Goal: Task Accomplishment & Management: Use online tool/utility

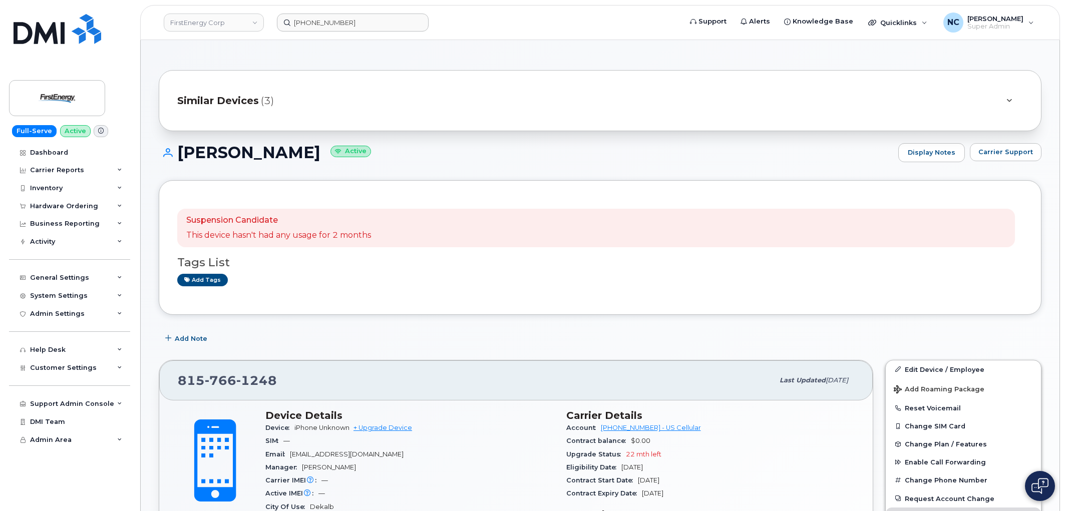
scroll to position [134, 0]
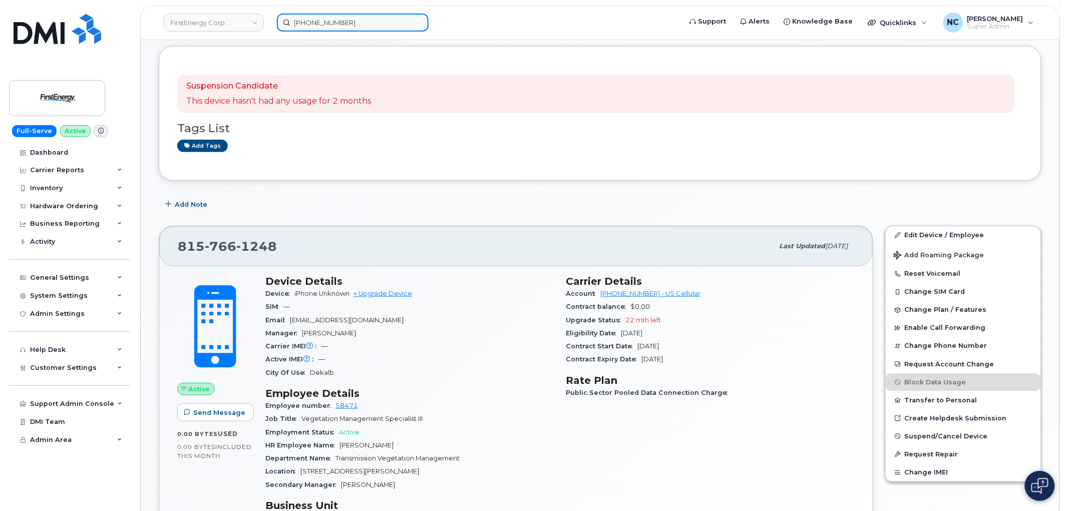
click at [351, 18] on input "[PHONE_NUMBER]" at bounding box center [353, 23] width 152 height 18
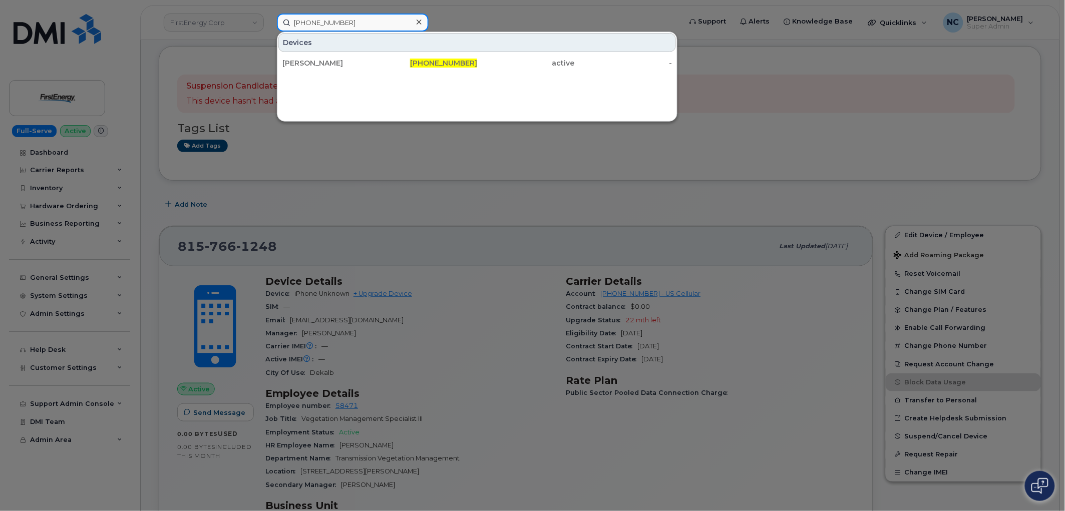
drag, startPoint x: 357, startPoint y: 22, endPoint x: 272, endPoint y: 20, distance: 84.6
click at [299, 19] on input "[PHONE_NUMBER]" at bounding box center [353, 23] width 152 height 18
paste input "864 748 558"
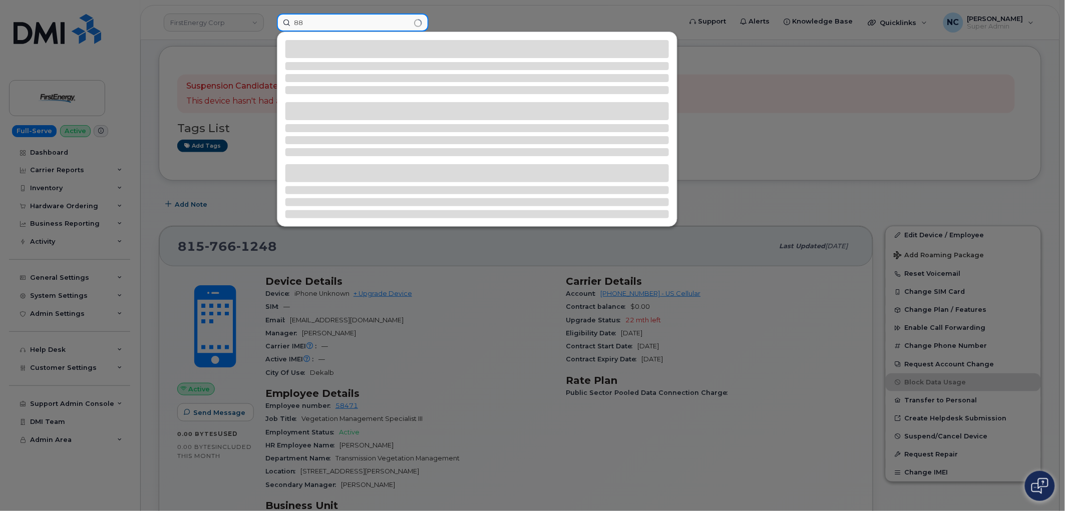
type input "8"
paste input "[PHONE_NUMBER]"
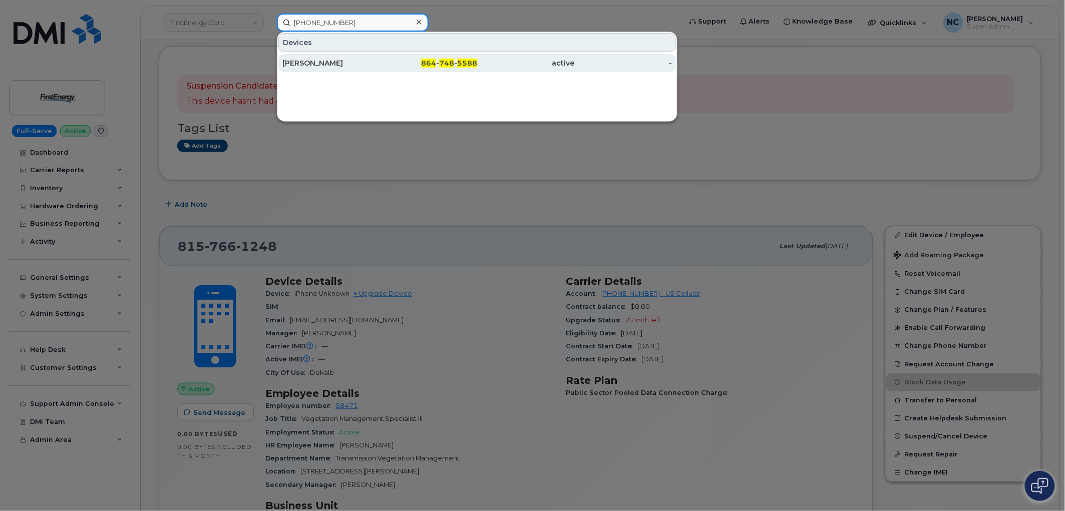
type input "[PHONE_NUMBER]"
click at [362, 58] on div "[PERSON_NAME]" at bounding box center [331, 63] width 98 height 10
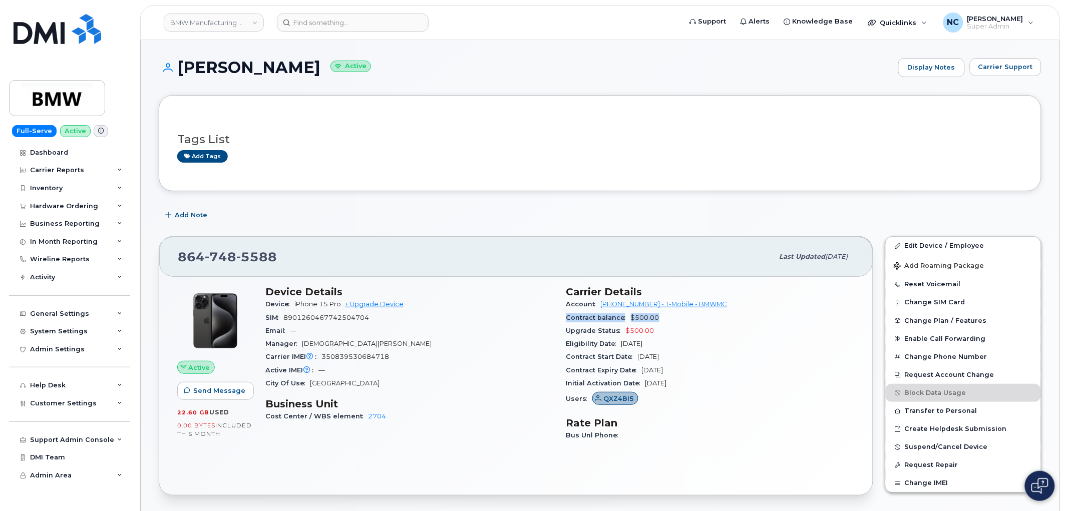
drag, startPoint x: 566, startPoint y: 318, endPoint x: 665, endPoint y: 311, distance: 99.4
click at [665, 311] on div "Contract balance $500.00" at bounding box center [710, 317] width 289 height 13
copy div "Contract balance $500.00"
drag, startPoint x: 691, startPoint y: 371, endPoint x: 643, endPoint y: 371, distance: 48.6
click at [643, 371] on div "Contract Expiry Date Sep 12, 2026" at bounding box center [710, 370] width 289 height 13
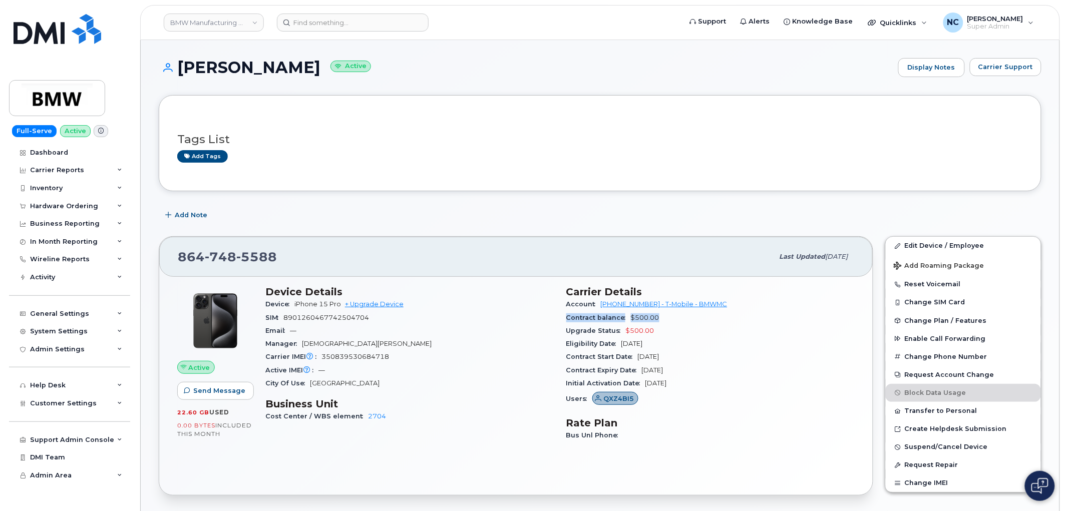
copy span "Sep 12, 2026"
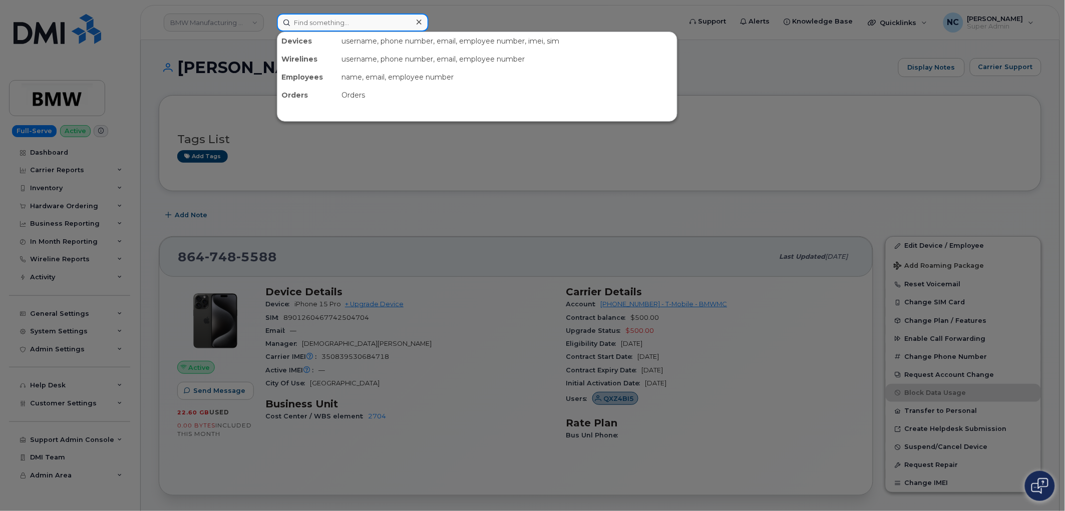
click at [356, 18] on input at bounding box center [353, 23] width 152 height 18
paste input "817-412-8786"
type input "817-412-8786"
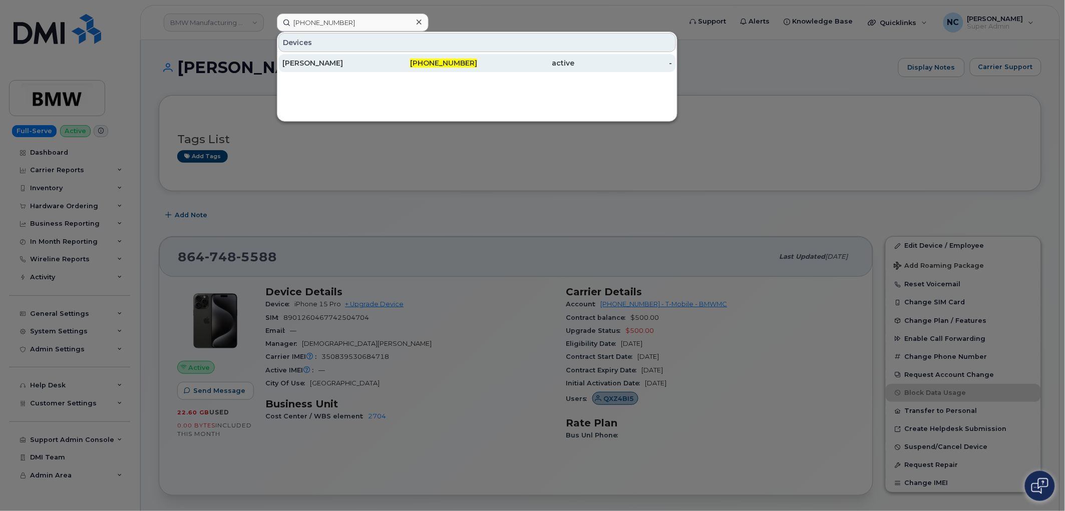
click at [322, 64] on div "Marlin Klotz" at bounding box center [331, 63] width 98 height 10
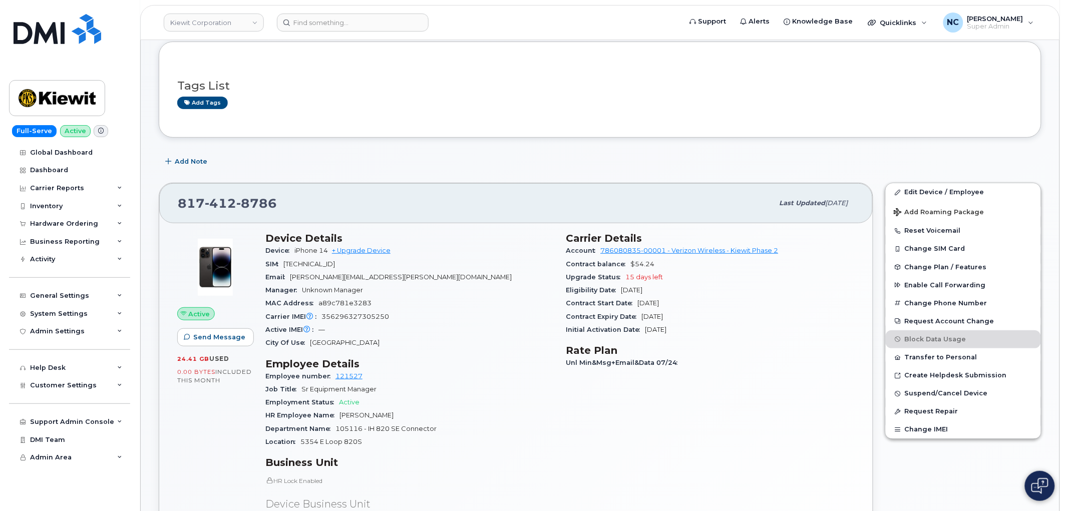
scroll to position [56, 0]
drag, startPoint x: 257, startPoint y: 198, endPoint x: 251, endPoint y: 218, distance: 20.4
click at [153, 199] on div "817 412 8786 Last updated Jul 31, 2025 Active Send Message 24.41 GB  used 0.00 …" at bounding box center [516, 420] width 727 height 490
copy span "817 412 8786"
click at [76, 220] on div "Hardware Ordering" at bounding box center [64, 224] width 68 height 8
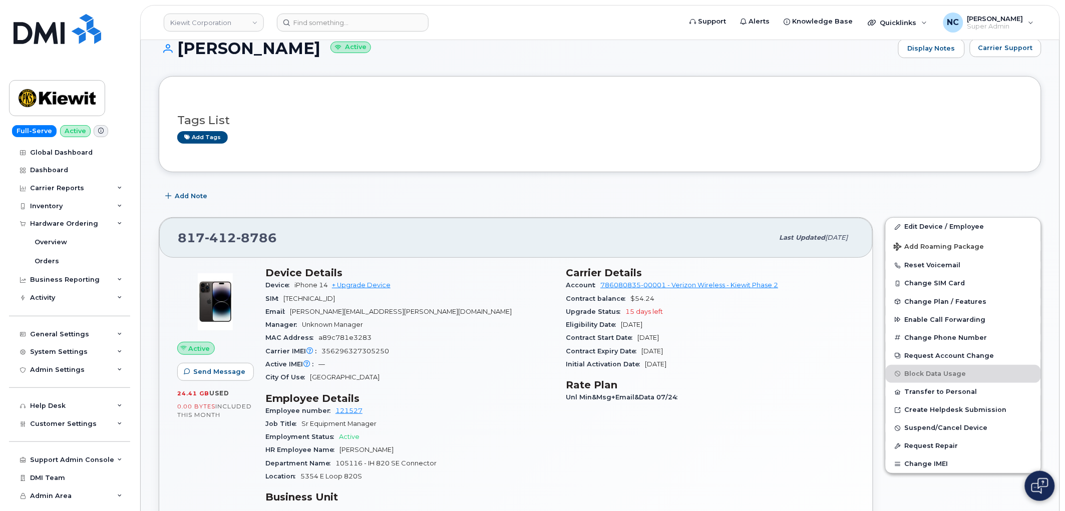
scroll to position [0, 0]
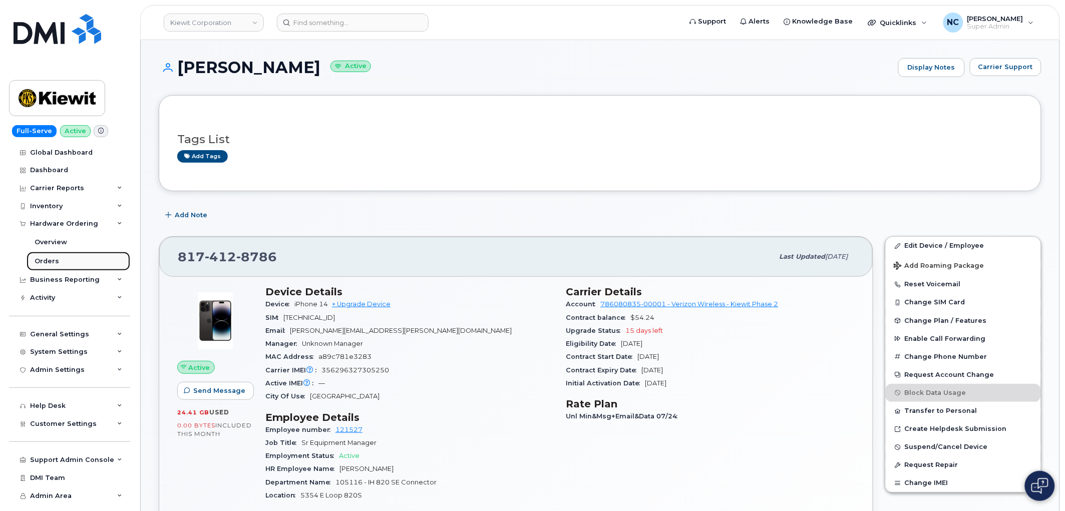
click at [36, 267] on link "Orders" at bounding box center [79, 261] width 104 height 19
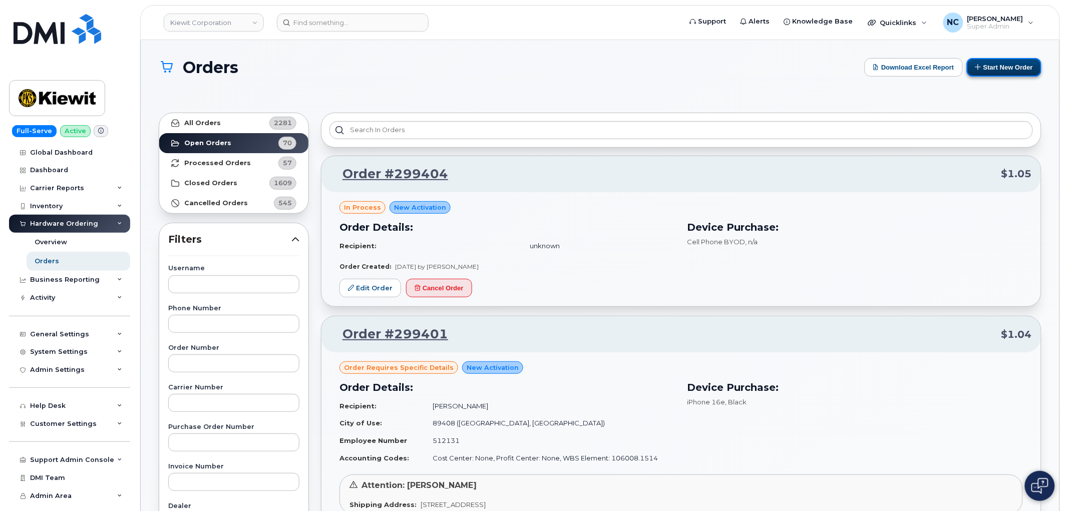
click at [987, 62] on button "Start New Order" at bounding box center [1004, 67] width 75 height 19
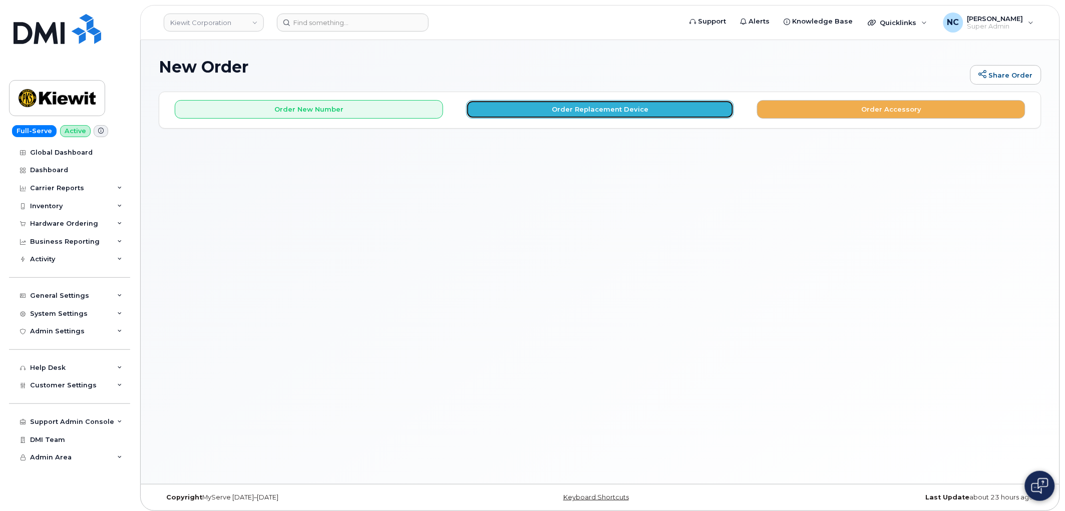
drag, startPoint x: 623, startPoint y: 103, endPoint x: 529, endPoint y: 115, distance: 95.0
click at [529, 115] on button "Order Replacement Device" at bounding box center [600, 109] width 268 height 19
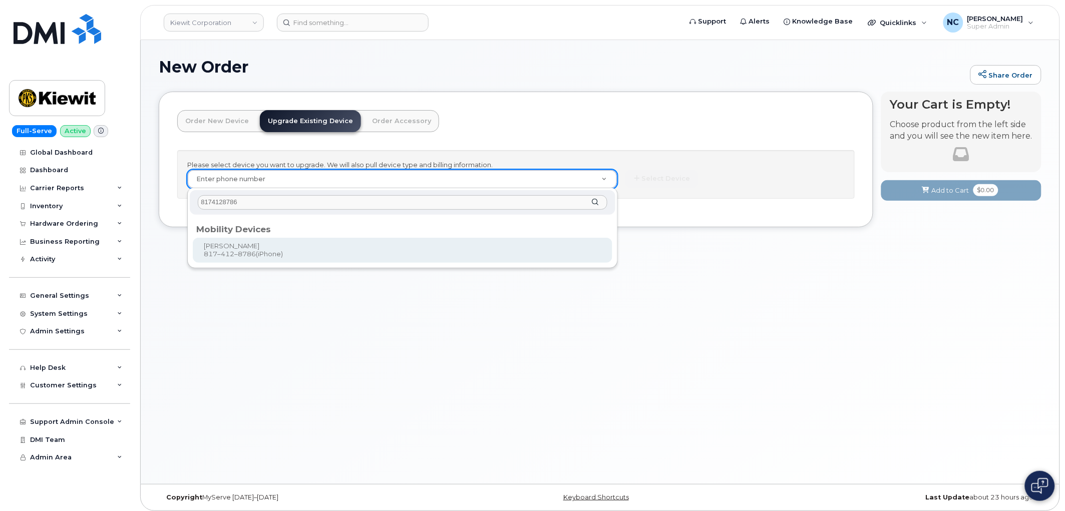
type input "8174128786"
drag, startPoint x: 264, startPoint y: 242, endPoint x: 431, endPoint y: 217, distance: 169.2
type input "1172658"
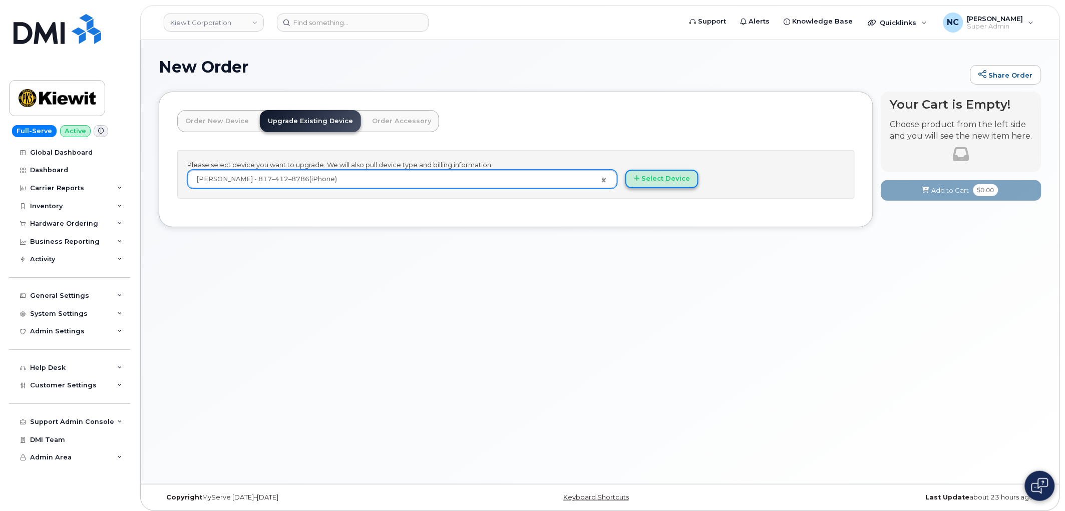
click at [673, 171] on button "Select Device" at bounding box center [661, 179] width 73 height 19
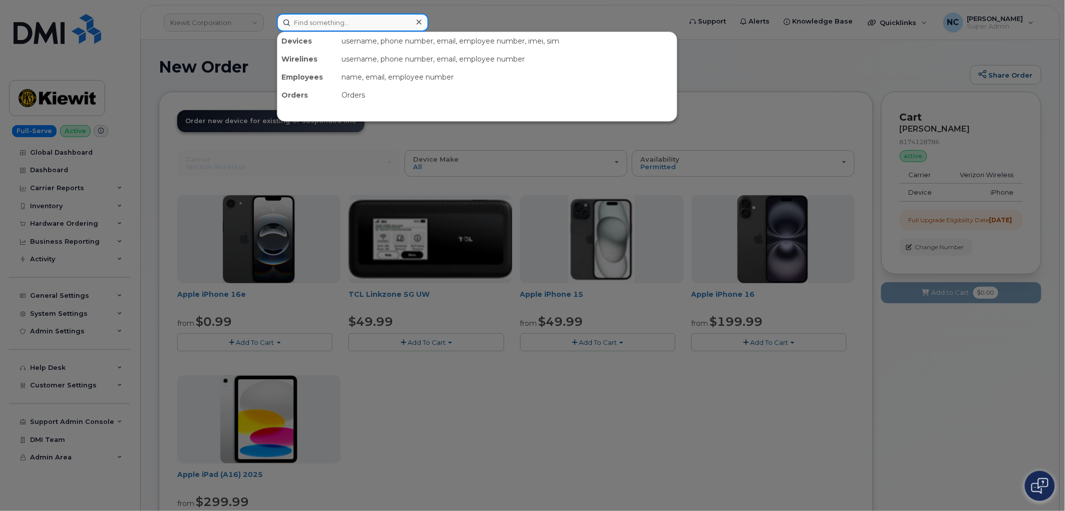
click at [380, 17] on input at bounding box center [353, 23] width 152 height 18
paste input "216-379-0411"
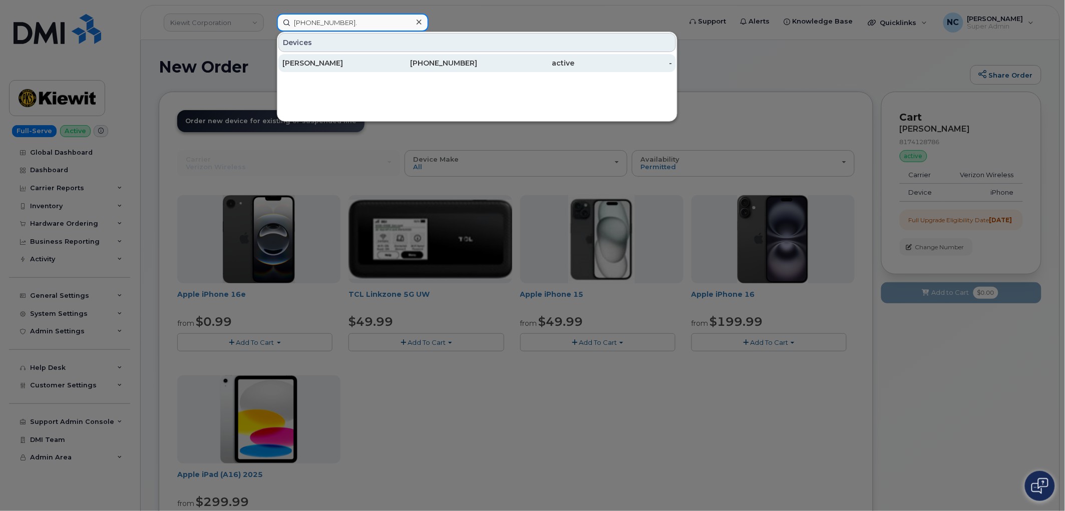
type input "216-379-0411."
click at [406, 65] on div "216-379-0411" at bounding box center [429, 63] width 98 height 10
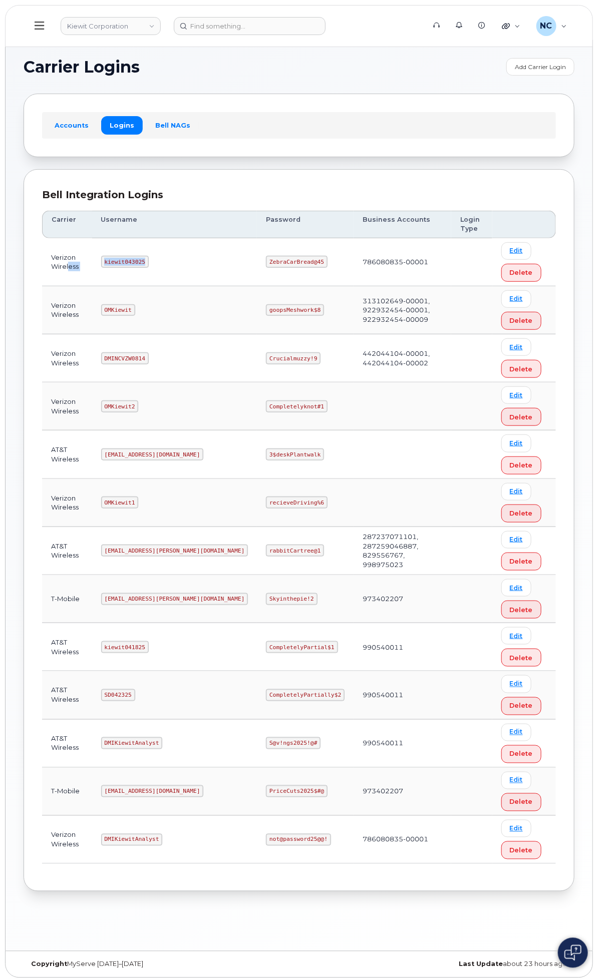
drag, startPoint x: 281, startPoint y: 266, endPoint x: 203, endPoint y: 263, distance: 77.7
click at [203, 286] on tr "Verizon Wireless kiewit043025 ZebraCarBread@45 786080835-00001 Edit Delete" at bounding box center [299, 310] width 514 height 48
copy tr "ess kiewit043025"
click at [257, 246] on td "kiewit043025" at bounding box center [174, 262] width 165 height 48
drag, startPoint x: 277, startPoint y: 260, endPoint x: 234, endPoint y: 258, distance: 43.1
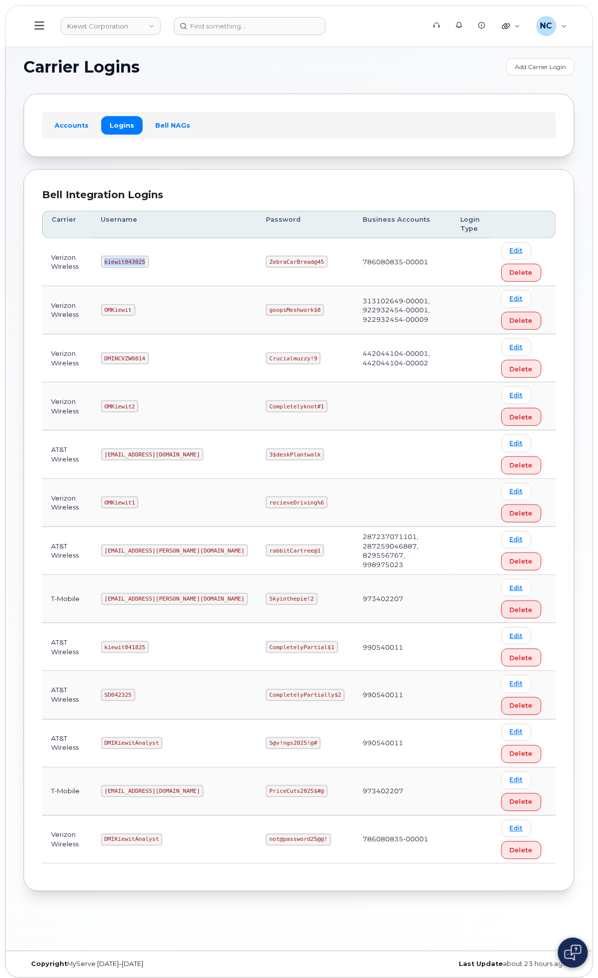
click at [234, 258] on td "kiewit043025" at bounding box center [174, 262] width 165 height 48
copy code "kiewit043025"
drag, startPoint x: 413, startPoint y: 264, endPoint x: 351, endPoint y: 254, distance: 62.3
click at [349, 262] on td "ZebraCarBread@45" at bounding box center [305, 262] width 97 height 48
copy code "ZebraCarBread@45"
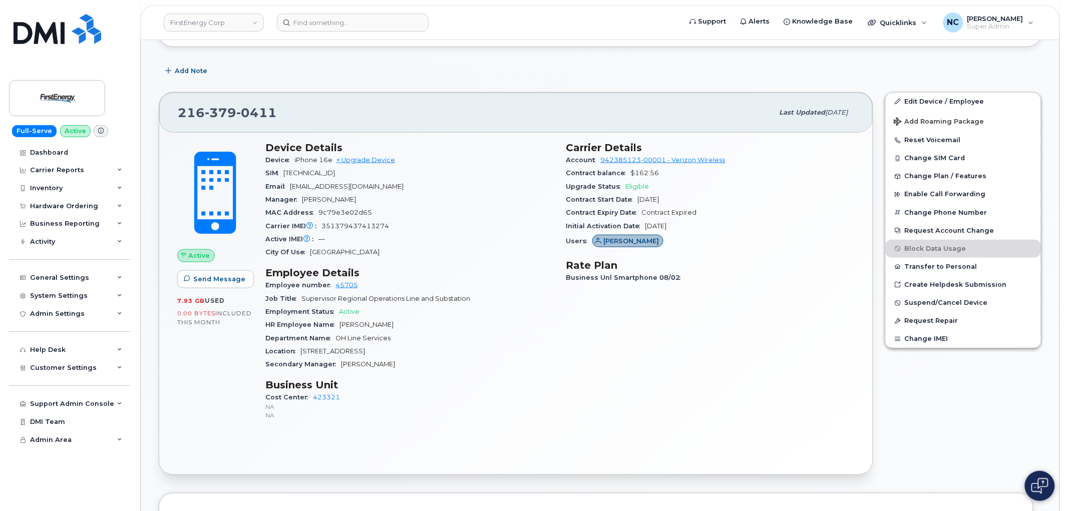
scroll to position [167, 0]
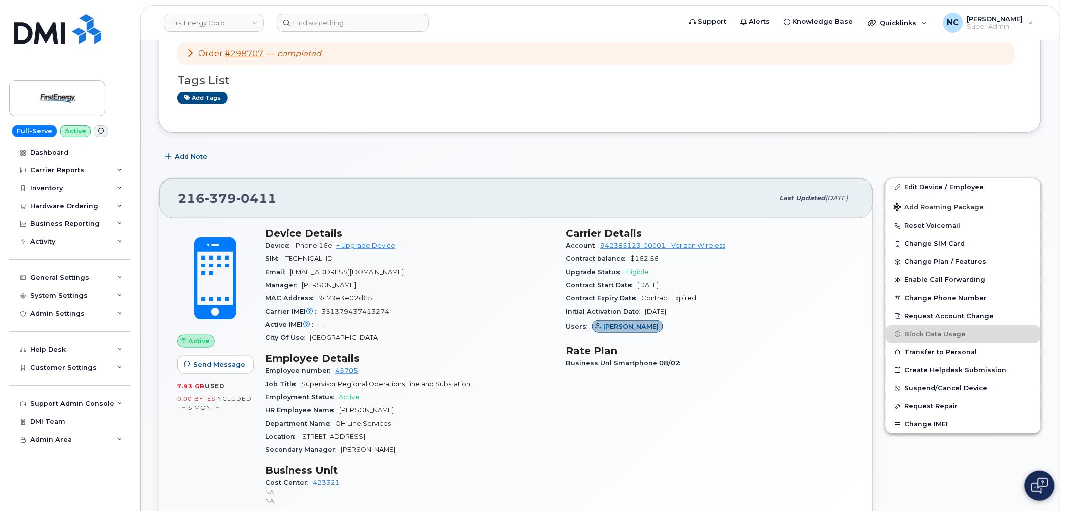
click at [379, 32] on header "FirstEnergy Corp Support Alerts Knowledge Base Quicklinks Suspend / Cancel Devi…" at bounding box center [600, 22] width 920 height 35
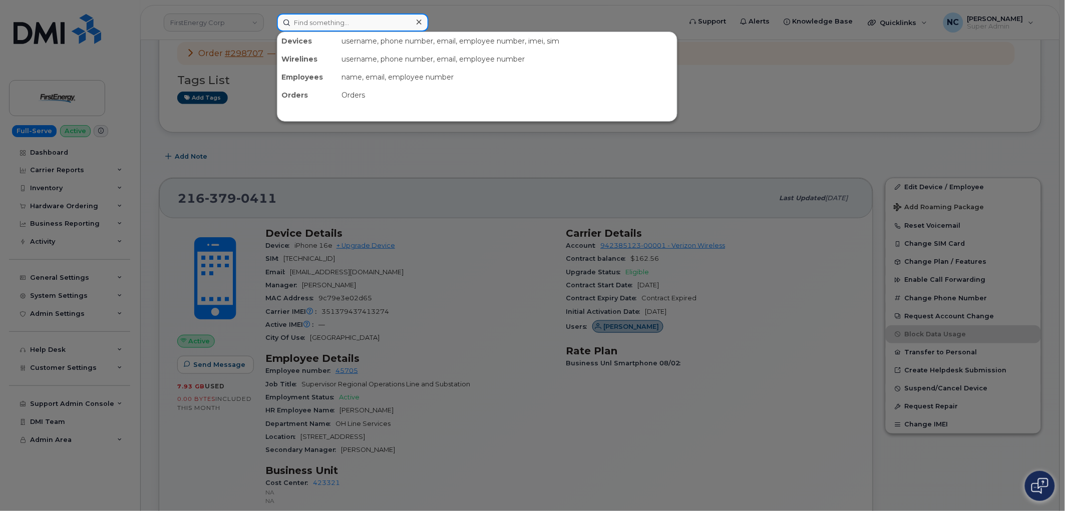
click at [379, 26] on input at bounding box center [353, 23] width 152 height 18
paste input "[PHONE_NUMBER]"
type input "[PHONE_NUMBER]"
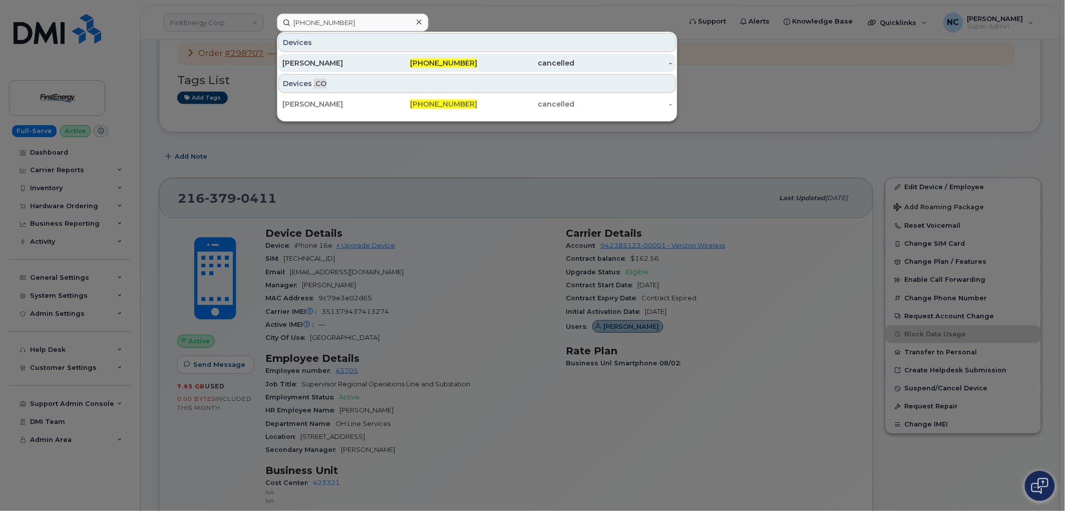
click at [371, 67] on div "[PERSON_NAME]" at bounding box center [331, 63] width 98 height 10
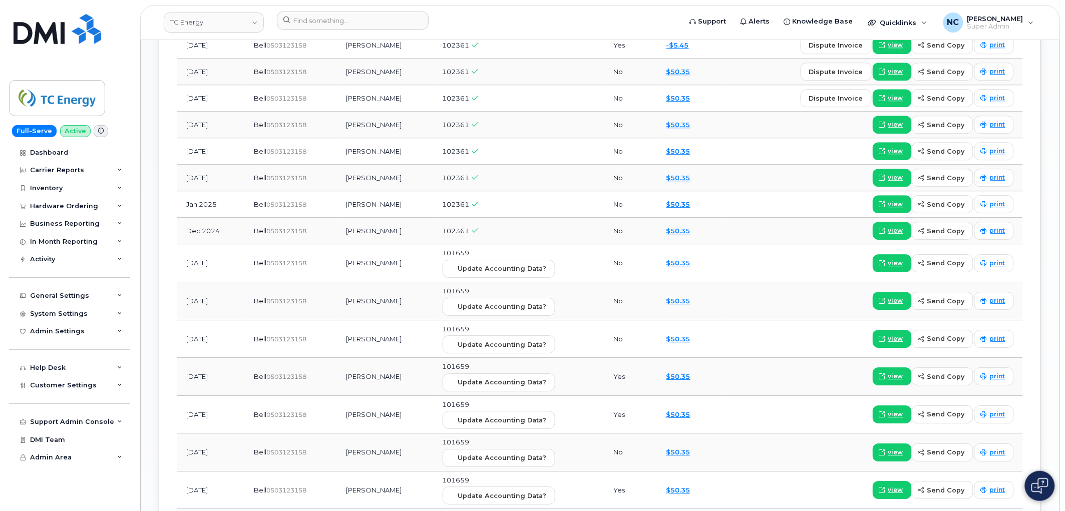
scroll to position [723, 0]
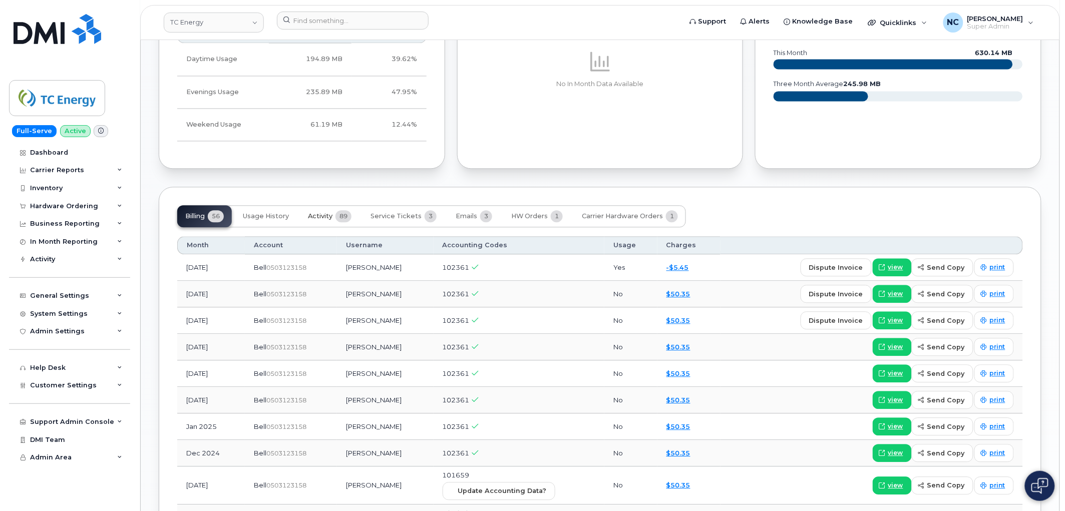
click at [329, 216] on span "Activity" at bounding box center [320, 216] width 25 height 8
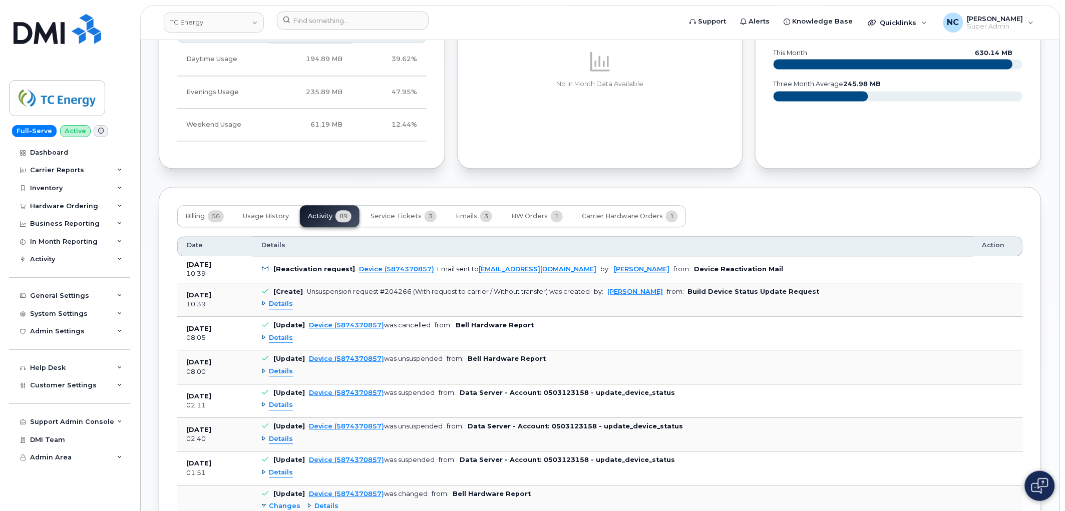
click at [463, 274] on td "[Reactivation request] Device (5874370857) . Email sent to [EMAIL_ADDRESS][DOMA…" at bounding box center [612, 269] width 721 height 27
click at [484, 218] on span "3" at bounding box center [486, 216] width 12 height 12
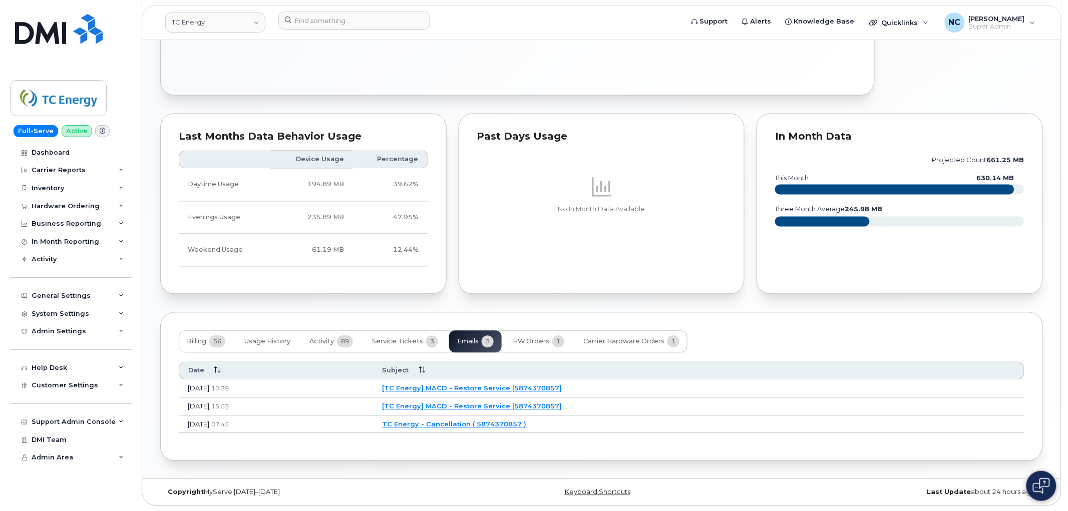
scroll to position [598, 0]
click at [517, 387] on link "[TC Energy] MACD - Restore Service [5874370857]" at bounding box center [471, 389] width 180 height 8
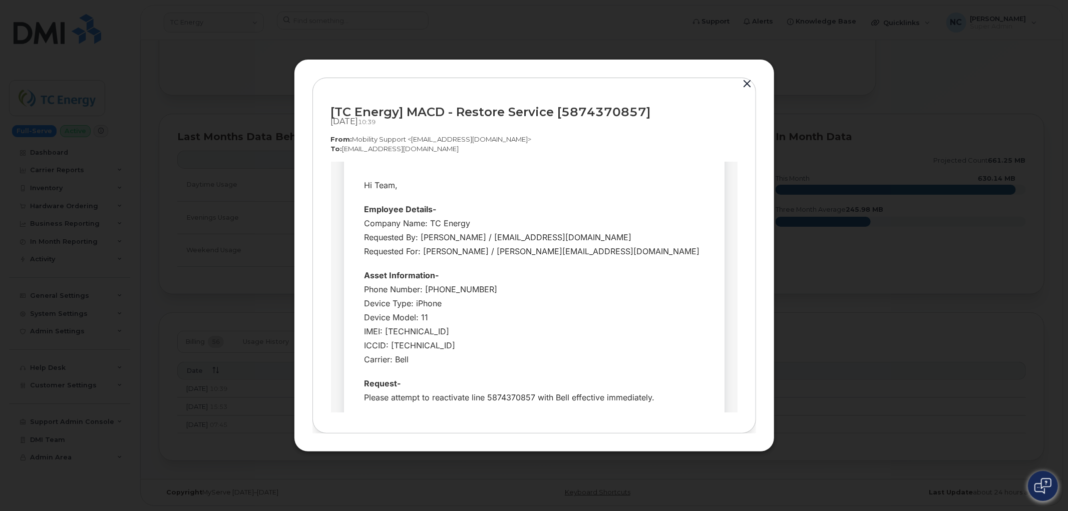
scroll to position [0, 0]
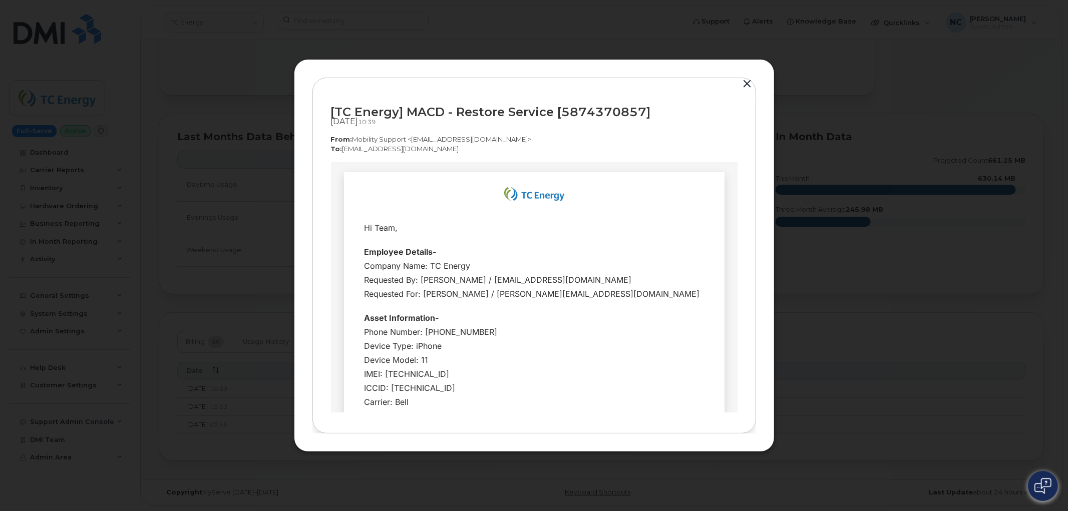
click at [754, 83] on button "button" at bounding box center [747, 84] width 15 height 14
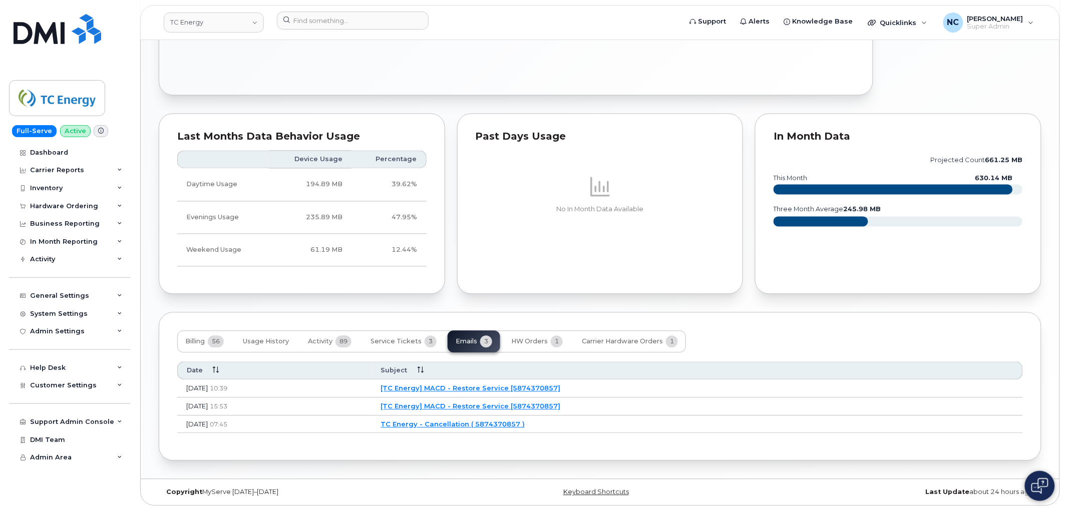
click at [523, 405] on link "[TC Energy] MACD - Restore Service [5874370857]" at bounding box center [471, 407] width 180 height 8
